Goal: Task Accomplishment & Management: Manage account settings

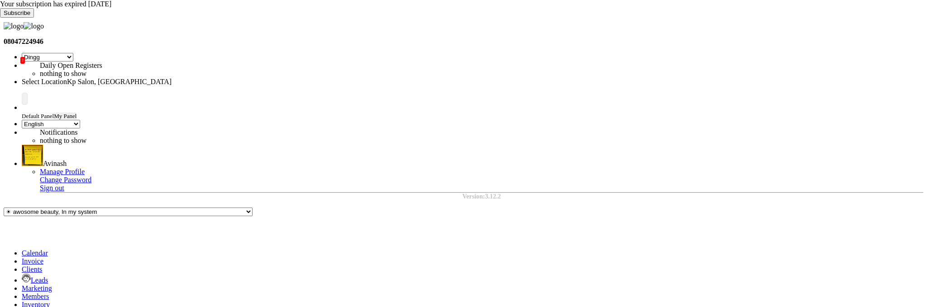
select select "28"
select select "en"
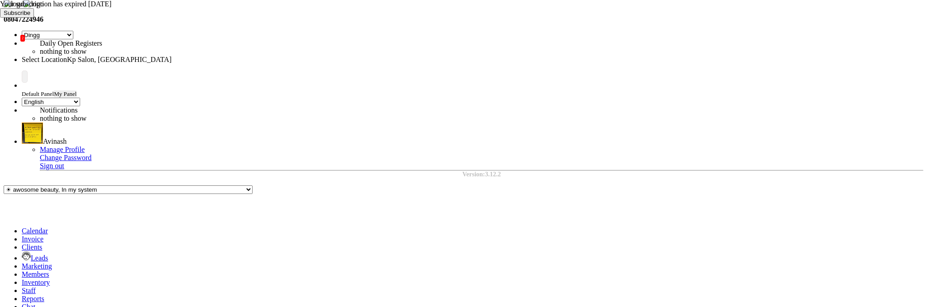
select select "APPROVED"
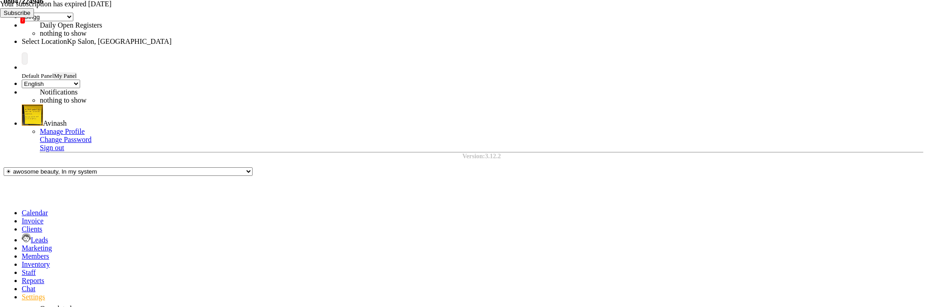
click at [22, 293] on icon at bounding box center [22, 297] width 0 height 8
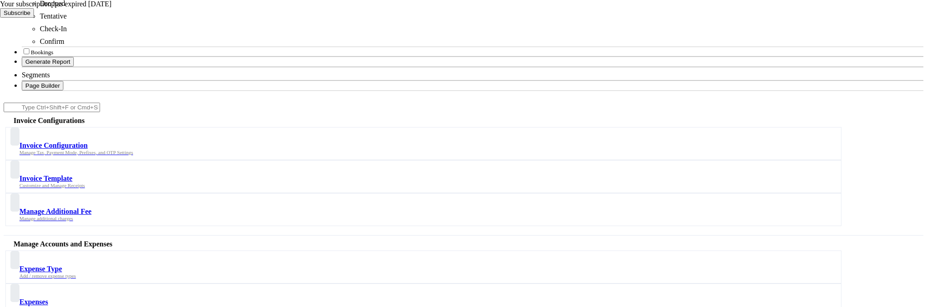
select select "APPROVED"
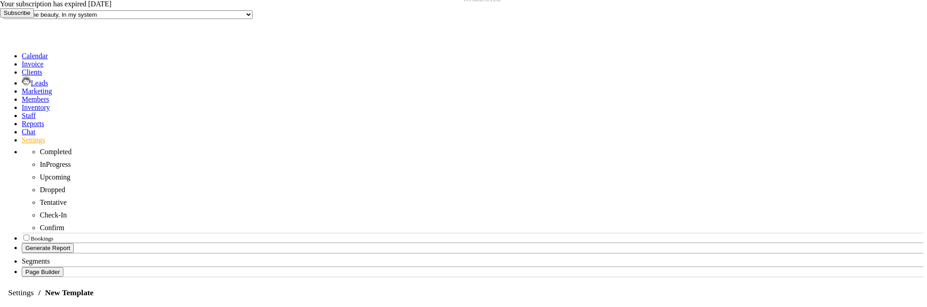
scroll to position [211, 0]
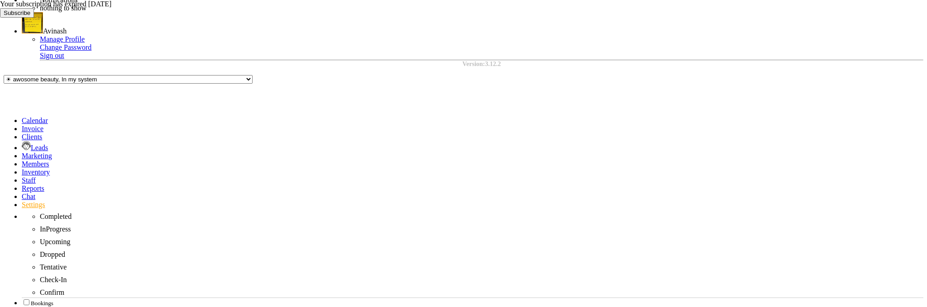
scroll to position [168, 0]
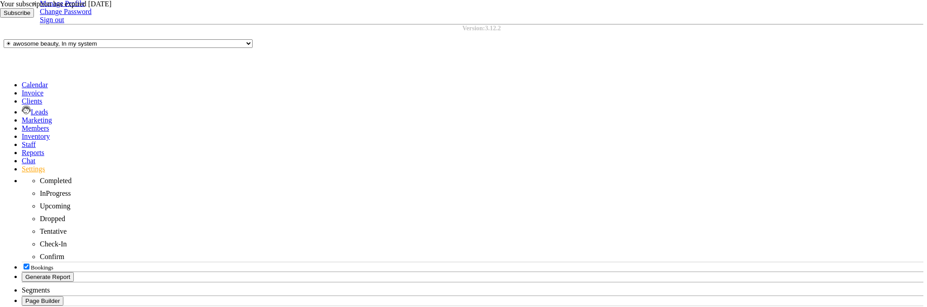
drag, startPoint x: 230, startPoint y: 221, endPoint x: 366, endPoint y: 226, distance: 136.4
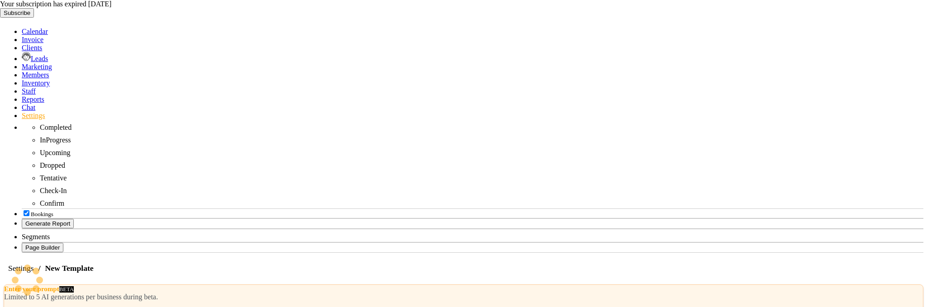
scroll to position [282, 0]
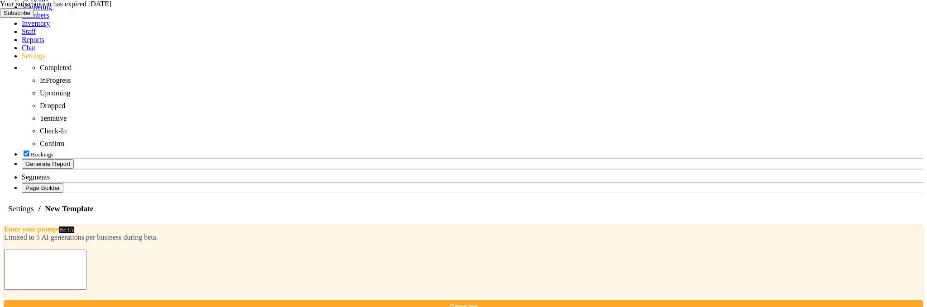
type textarea "{{1}}"
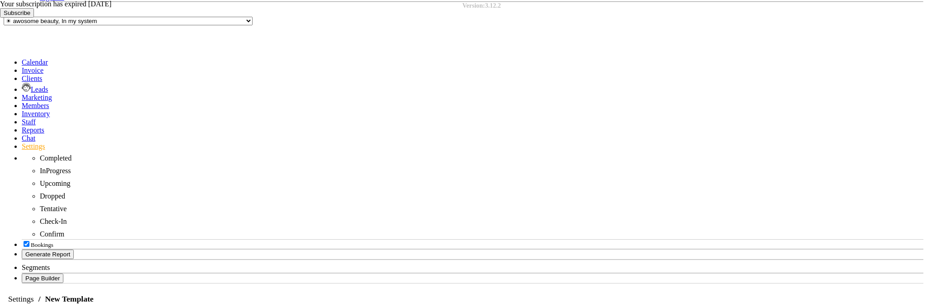
scroll to position [185, 0]
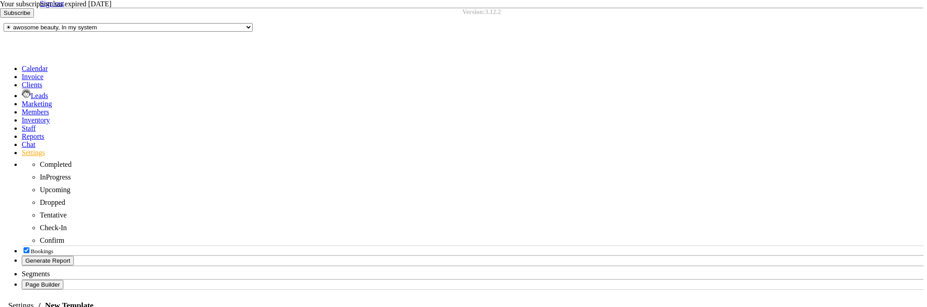
type input "otp"
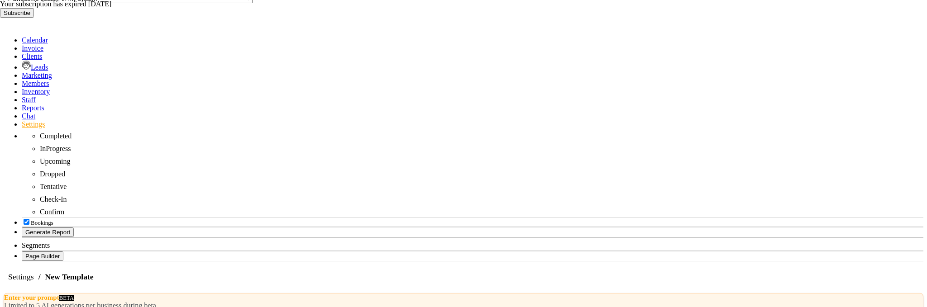
scroll to position [220, 0]
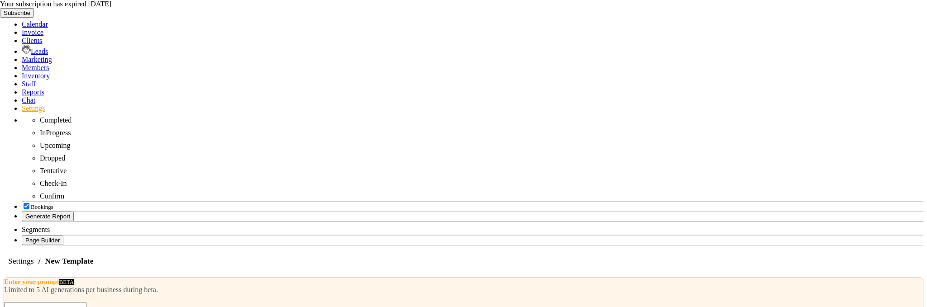
scroll to position [337, 0]
